Goal: Task Accomplishment & Management: Manage account settings

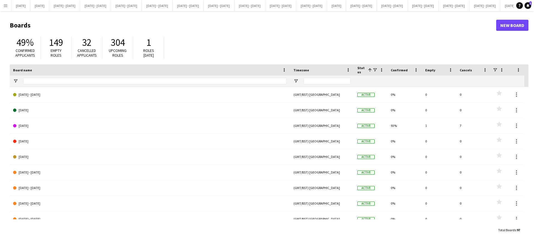
click at [3, 3] on button "Menu" at bounding box center [5, 5] width 11 height 11
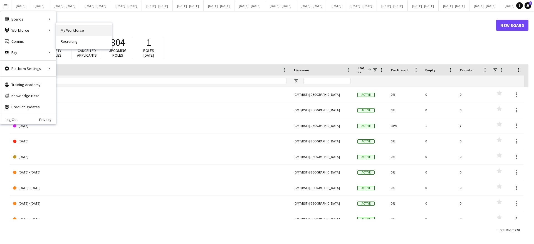
click at [71, 32] on link "My Workforce" at bounding box center [84, 30] width 56 height 11
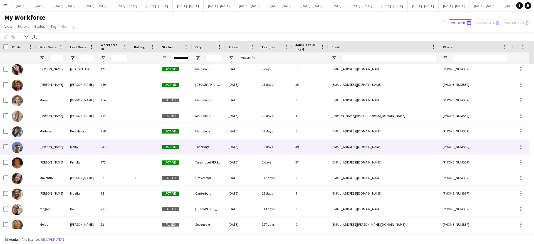
click at [54, 150] on div "[PERSON_NAME]" at bounding box center [51, 146] width 31 height 15
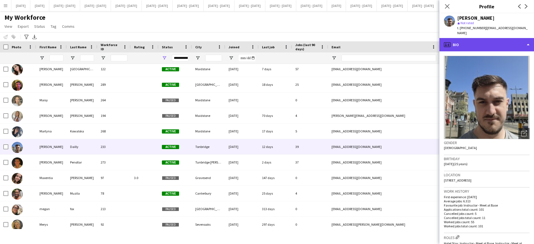
click at [527, 43] on div "profile Bio" at bounding box center [486, 44] width 95 height 13
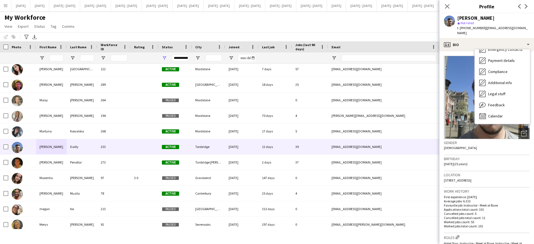
click at [526, 174] on app-crew-profile-bio "Open photos pop-in Gender [DEMOGRAPHIC_DATA] Birthday [DEMOGRAPHIC_DATA] (25 ye…" at bounding box center [486, 147] width 95 height 193
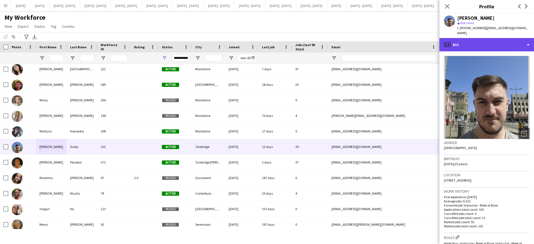
click at [511, 41] on div "profile Bio" at bounding box center [486, 44] width 95 height 13
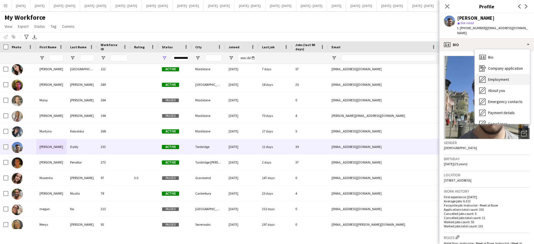
click at [510, 75] on div "Employment Employment" at bounding box center [502, 79] width 55 height 11
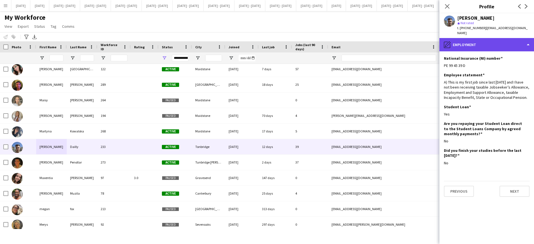
click at [515, 38] on div "pencil4 Employment" at bounding box center [486, 44] width 95 height 13
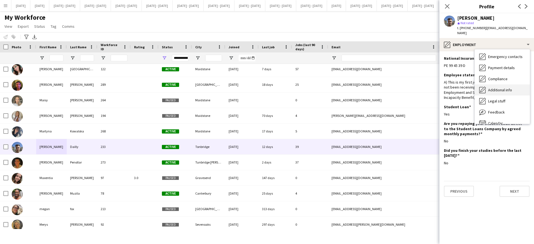
click at [504, 88] on span "Additional info" at bounding box center [500, 90] width 24 height 5
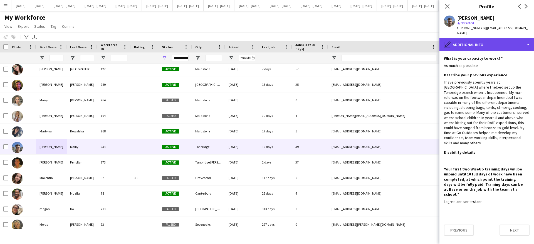
click at [516, 43] on div "pencil4 Additional info" at bounding box center [486, 44] width 95 height 13
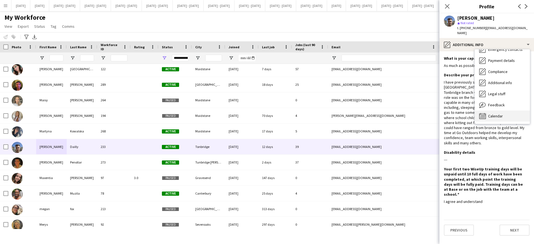
click at [509, 114] on div "Calendar Calendar" at bounding box center [502, 116] width 55 height 11
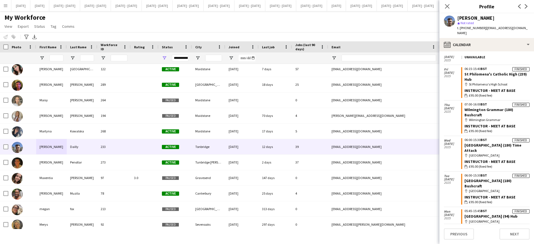
scroll to position [1265, 0]
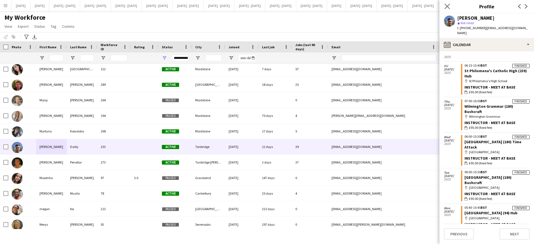
click at [447, 3] on app-icon "Close pop-in" at bounding box center [447, 7] width 8 height 8
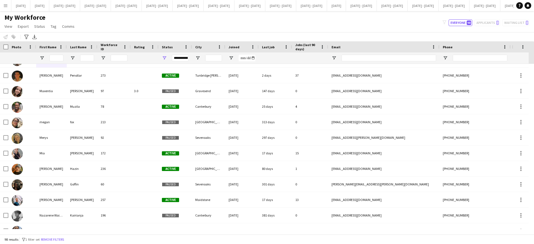
scroll to position [998, 0]
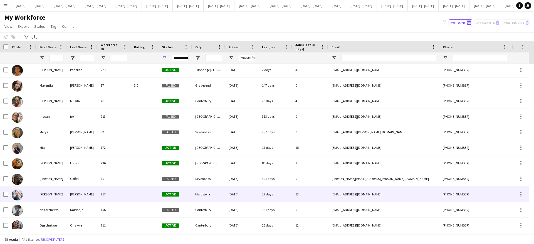
click at [128, 196] on div "257" at bounding box center [113, 194] width 33 height 15
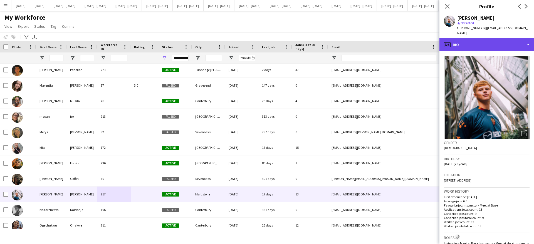
click at [524, 40] on div "profile Bio" at bounding box center [486, 44] width 95 height 13
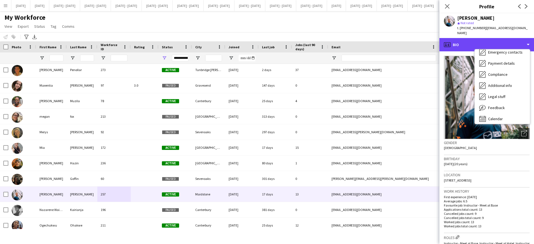
scroll to position [52, 0]
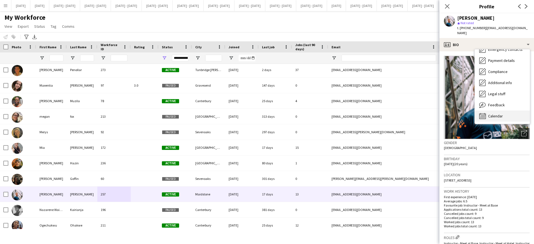
click at [496, 114] on span "Calendar" at bounding box center [495, 116] width 15 height 5
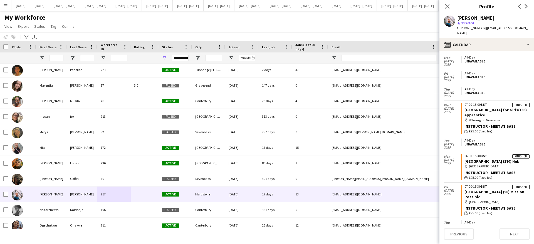
scroll to position [619, 0]
